Goal: Task Accomplishment & Management: Use online tool/utility

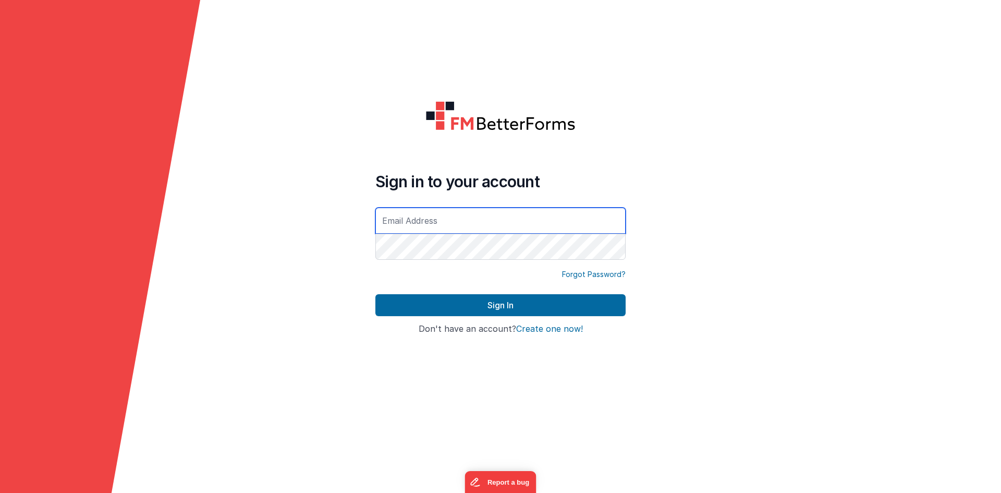
click at [454, 224] on input "text" at bounding box center [500, 221] width 250 height 26
click at [551, 215] on input "text" at bounding box center [500, 221] width 250 height 26
paste input "[EMAIL_ADDRESS][DOMAIN_NAME]"
type input "[EMAIL_ADDRESS][DOMAIN_NAME]"
click at [581, 183] on h4 "Sign in to your account" at bounding box center [500, 181] width 250 height 19
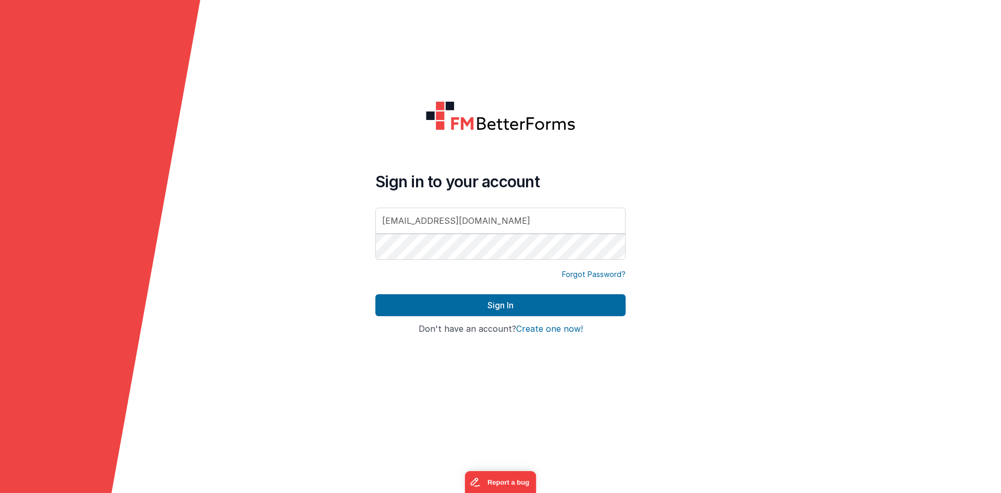
click at [663, 230] on form "Sign in to your account [EMAIL_ADDRESS][DOMAIN_NAME] Forgot Password? Sign In S…" at bounding box center [500, 246] width 1001 height 493
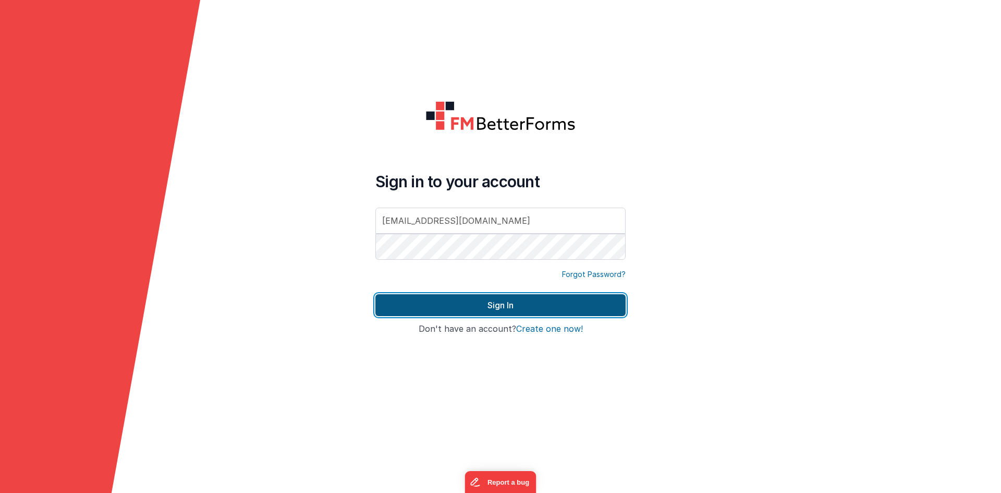
drag, startPoint x: 557, startPoint y: 307, endPoint x: 558, endPoint y: 314, distance: 7.9
click at [557, 307] on button "Sign In" at bounding box center [500, 305] width 250 height 22
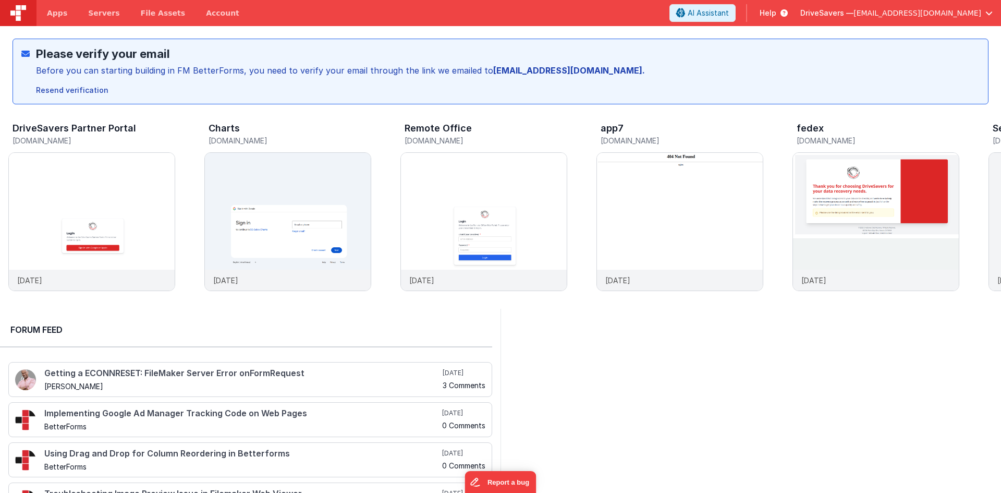
drag, startPoint x: 770, startPoint y: 332, endPoint x: 769, endPoint y: 184, distance: 148.6
click at [769, 332] on div at bounding box center [751, 437] width 501 height 257
click at [765, 107] on div "DriveSavers Partner Portal [DOMAIN_NAME] [DATE] Charts [DOMAIN_NAME] [DATE] Rem…" at bounding box center [500, 206] width 1001 height 204
click at [341, 27] on div "New Drag N' Drop Editor - Beta Preview Say good bye to hand-coding! Build faste…" at bounding box center [500, 65] width 1001 height 78
click at [113, 241] on img at bounding box center [92, 236] width 166 height 166
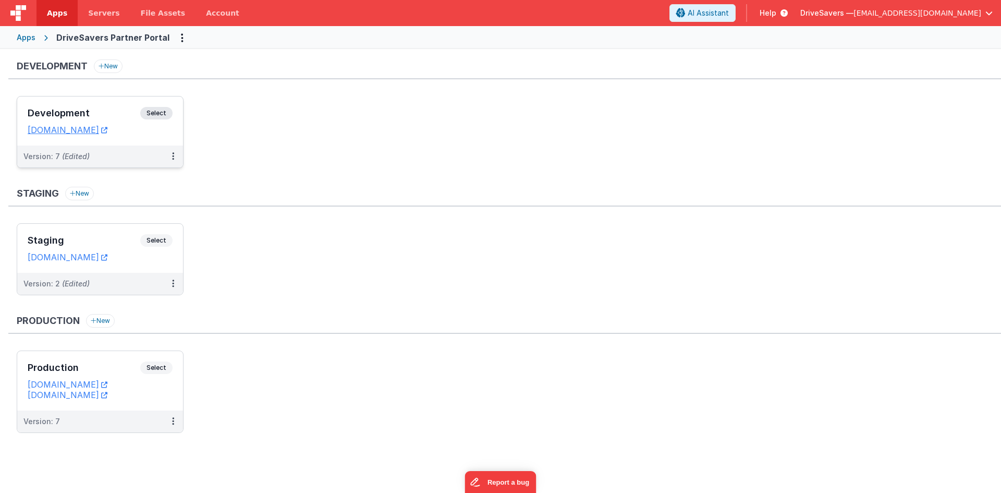
click at [108, 107] on div "Development Select" at bounding box center [100, 116] width 145 height 18
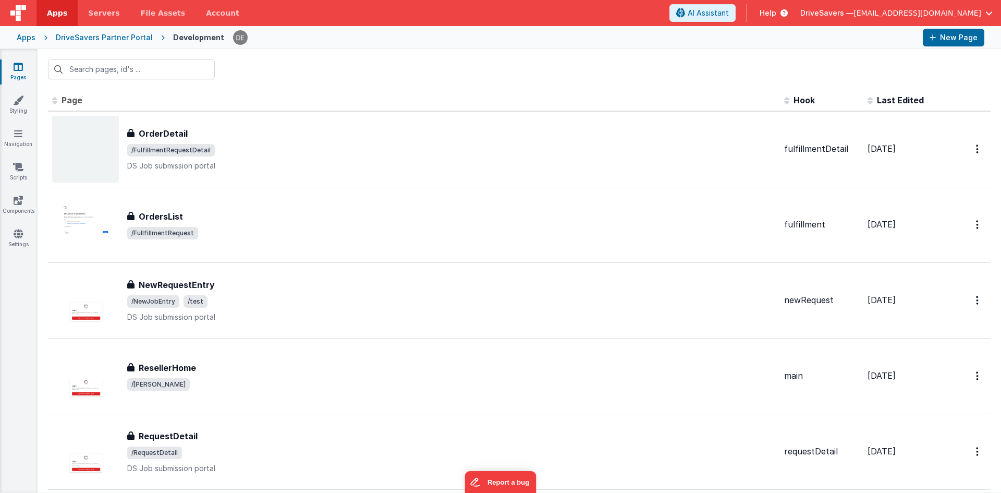
click at [130, 38] on div "DriveSavers Partner Portal" at bounding box center [104, 37] width 97 height 10
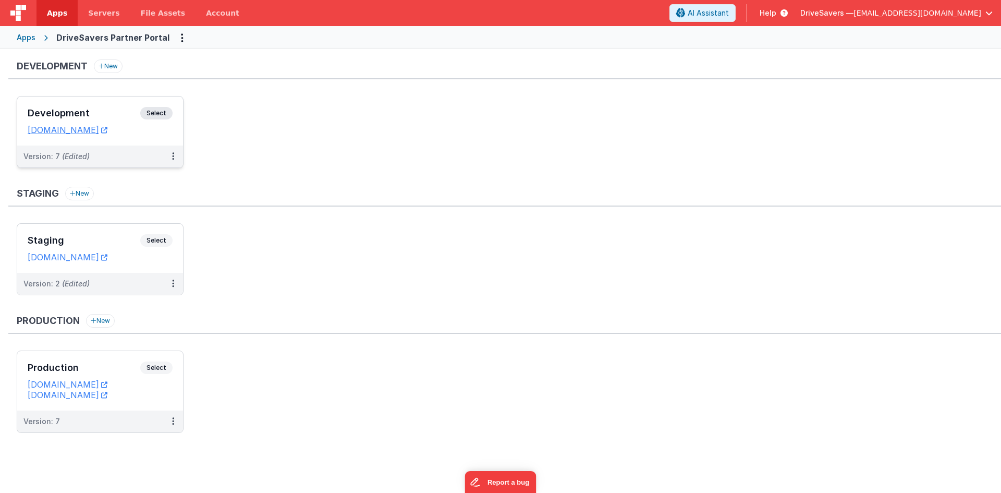
click at [103, 113] on h3 "Development" at bounding box center [84, 113] width 113 height 10
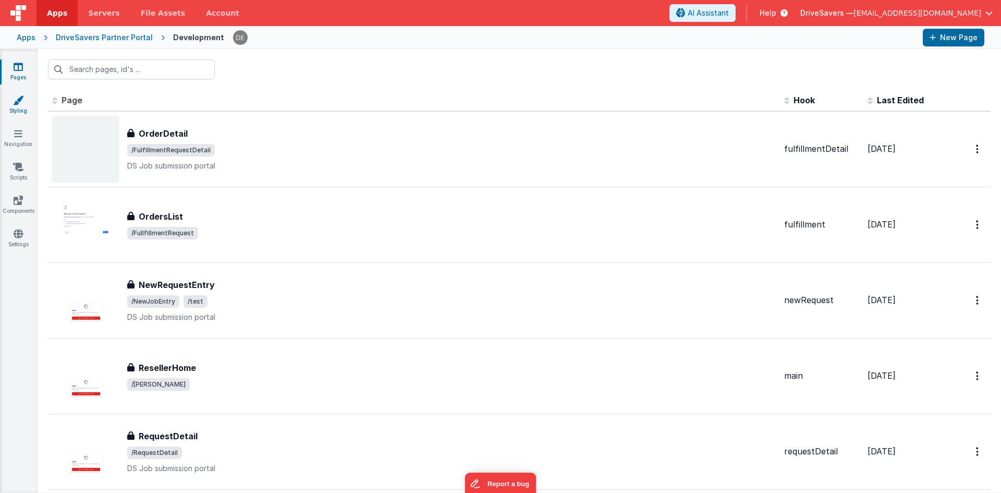
click at [17, 113] on link "Styling" at bounding box center [18, 105] width 38 height 21
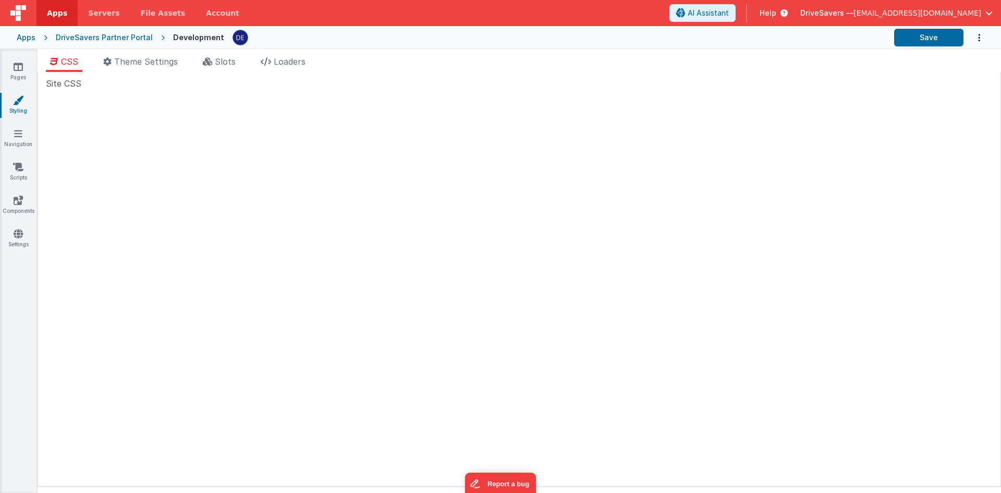
click at [221, 75] on div "Site CSS Public web app name DriveSavers Partner Portal Shown in the top-left o…" at bounding box center [520, 279] width 964 height 415
click at [221, 68] on li "Slots" at bounding box center [219, 63] width 41 height 17
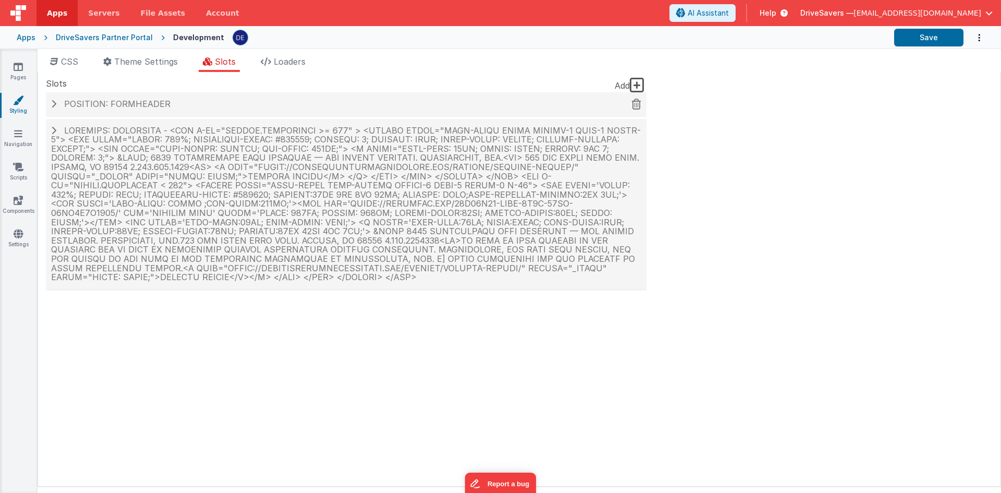
click at [135, 102] on span "Position: formHeader" at bounding box center [117, 104] width 106 height 10
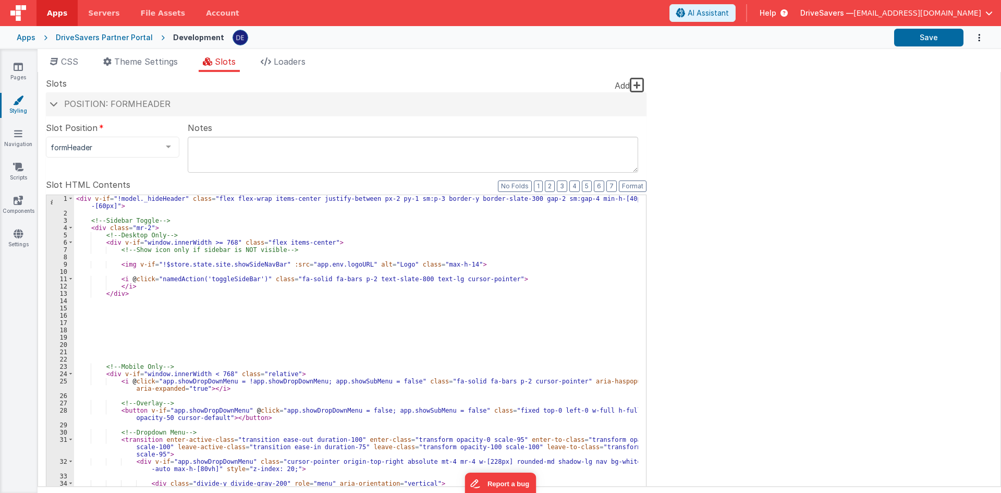
click at [320, 242] on div "< div v-if = "!model._hideHeader" class = "flex flex-wrap items-center justify-…" at bounding box center [356, 375] width 564 height 360
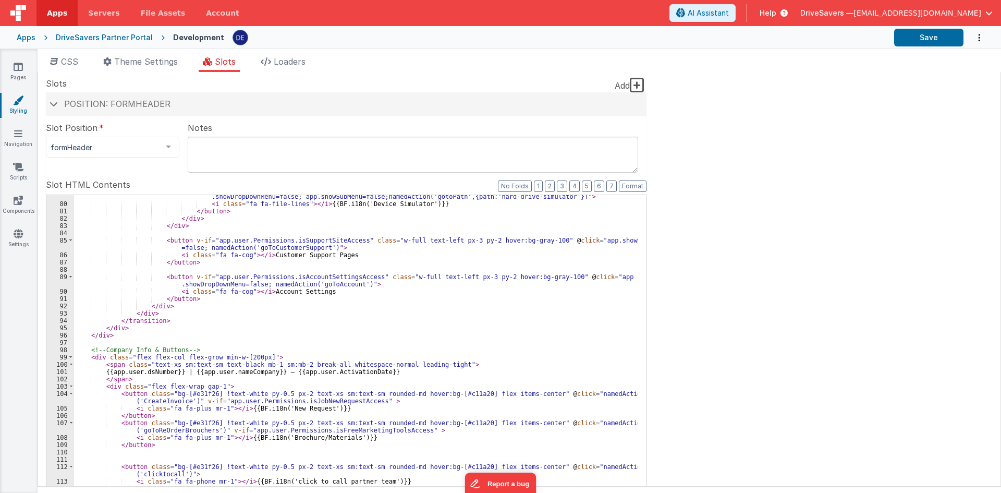
scroll to position [688, 0]
click at [293, 292] on div "< button v-if = "app.user.Permissions.isHardDriveSimulatorAccess" class = "w-fu…" at bounding box center [356, 366] width 564 height 360
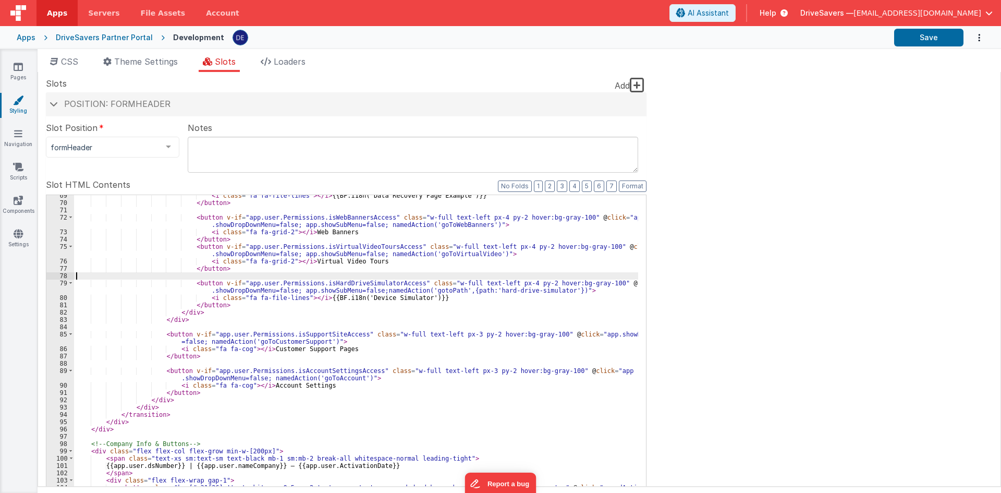
click at [362, 276] on div "< i class = "fa fa-file-lines" > </ i > {{BF.i18n('Data Recovery Page Example')…" at bounding box center [356, 368] width 564 height 352
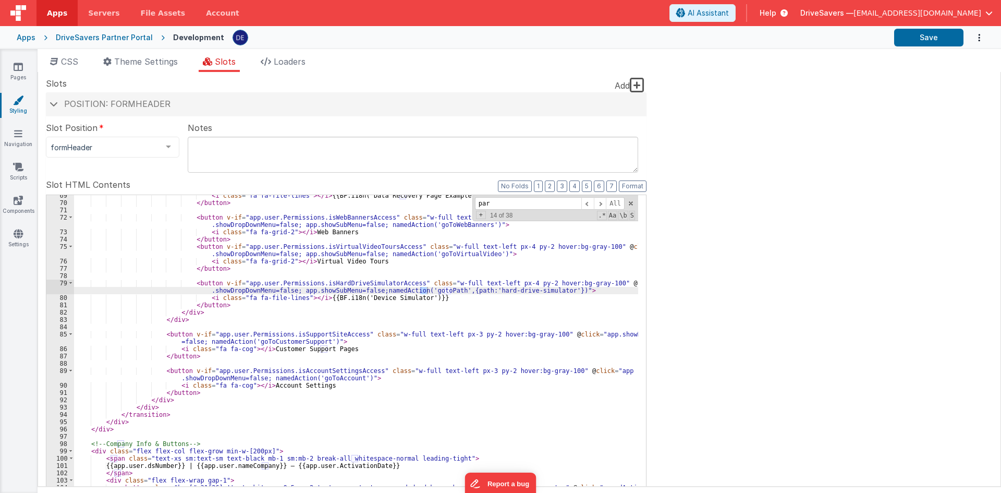
scroll to position [809, 0]
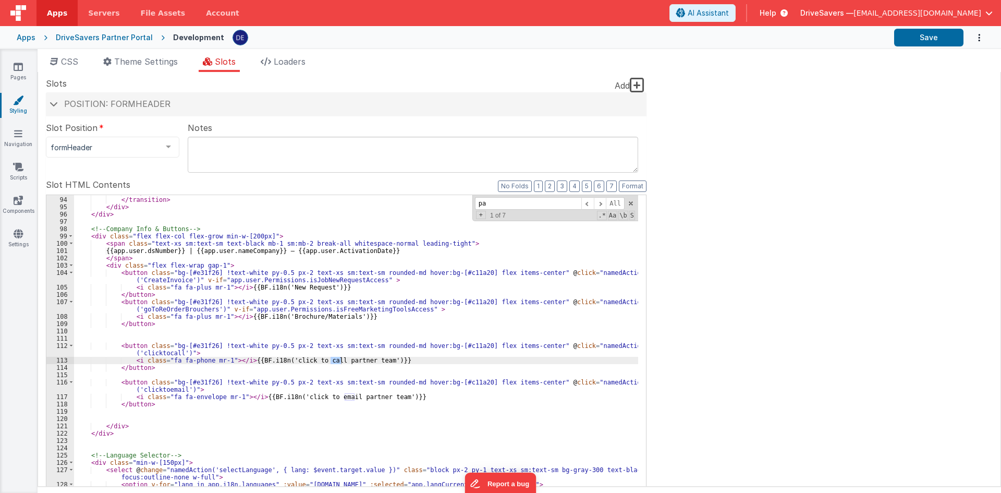
type input "p"
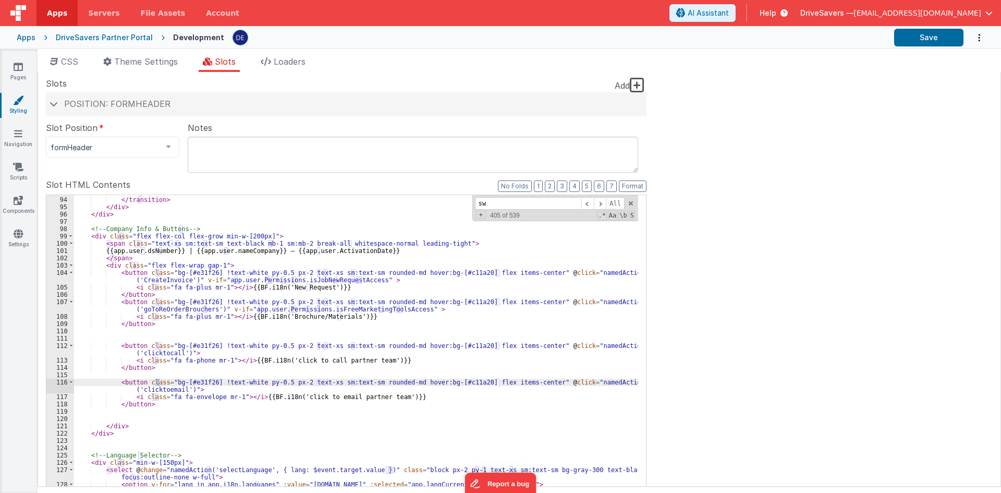
scroll to position [1056, 0]
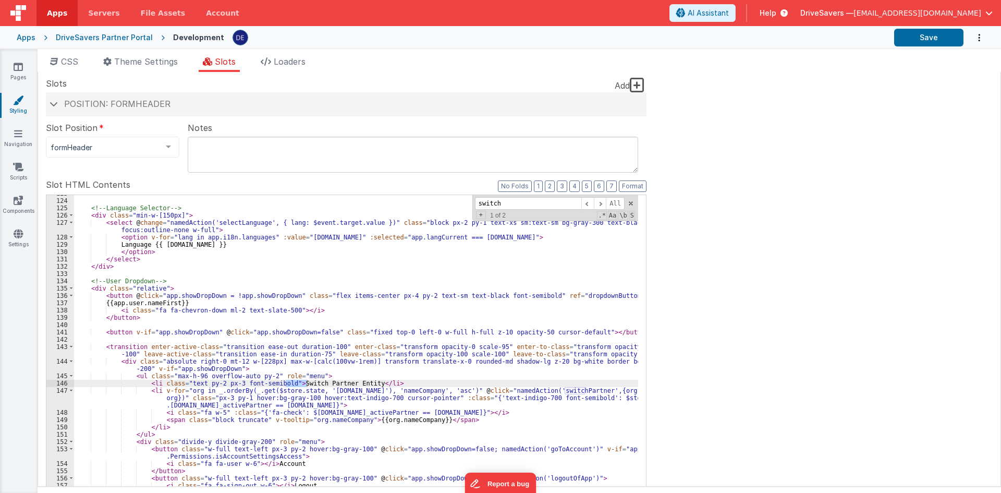
type input "switch"
click at [238, 390] on div "<!-- Language Selector --> < div class = "min-w-[150px]" > < select @ change = …" at bounding box center [356, 366] width 564 height 352
